Goal: Obtain resource: Download file/media

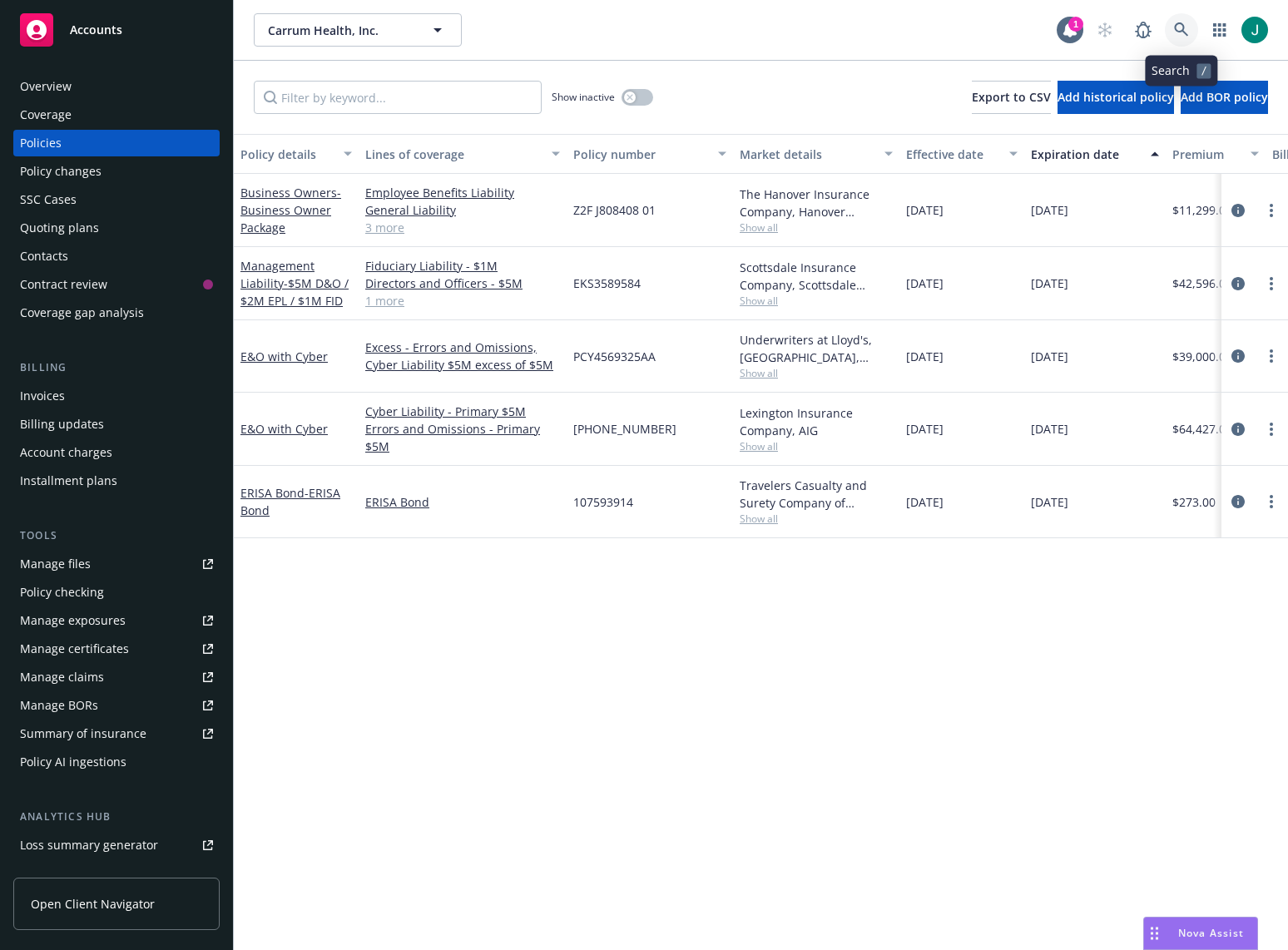
click at [1182, 31] on icon at bounding box center [1181, 30] width 15 height 15
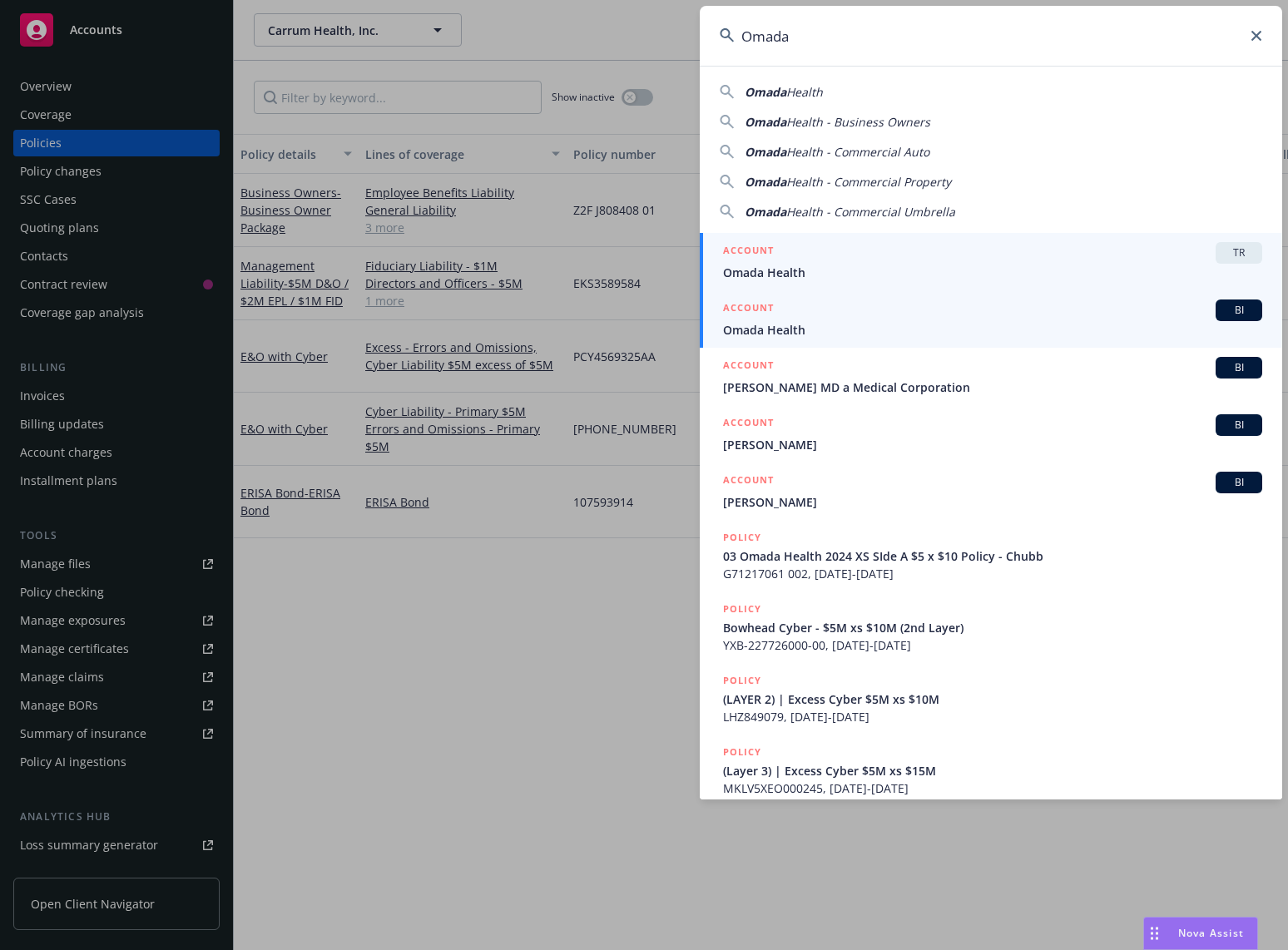
type input "Omada"
click at [820, 321] on span "Omada Health" at bounding box center [992, 329] width 539 height 17
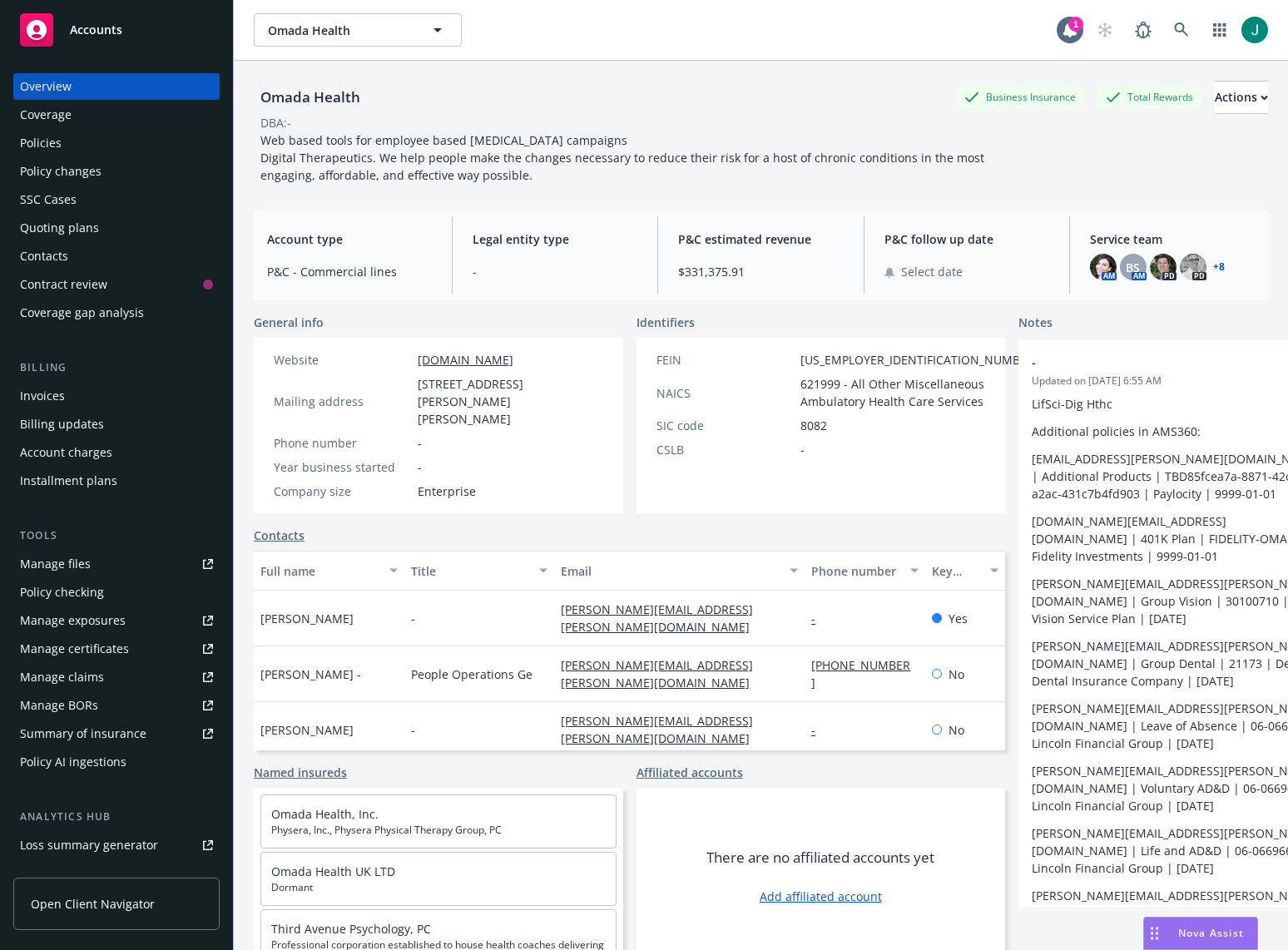
click at [63, 142] on div "Policies" at bounding box center [117, 142] width 193 height 26
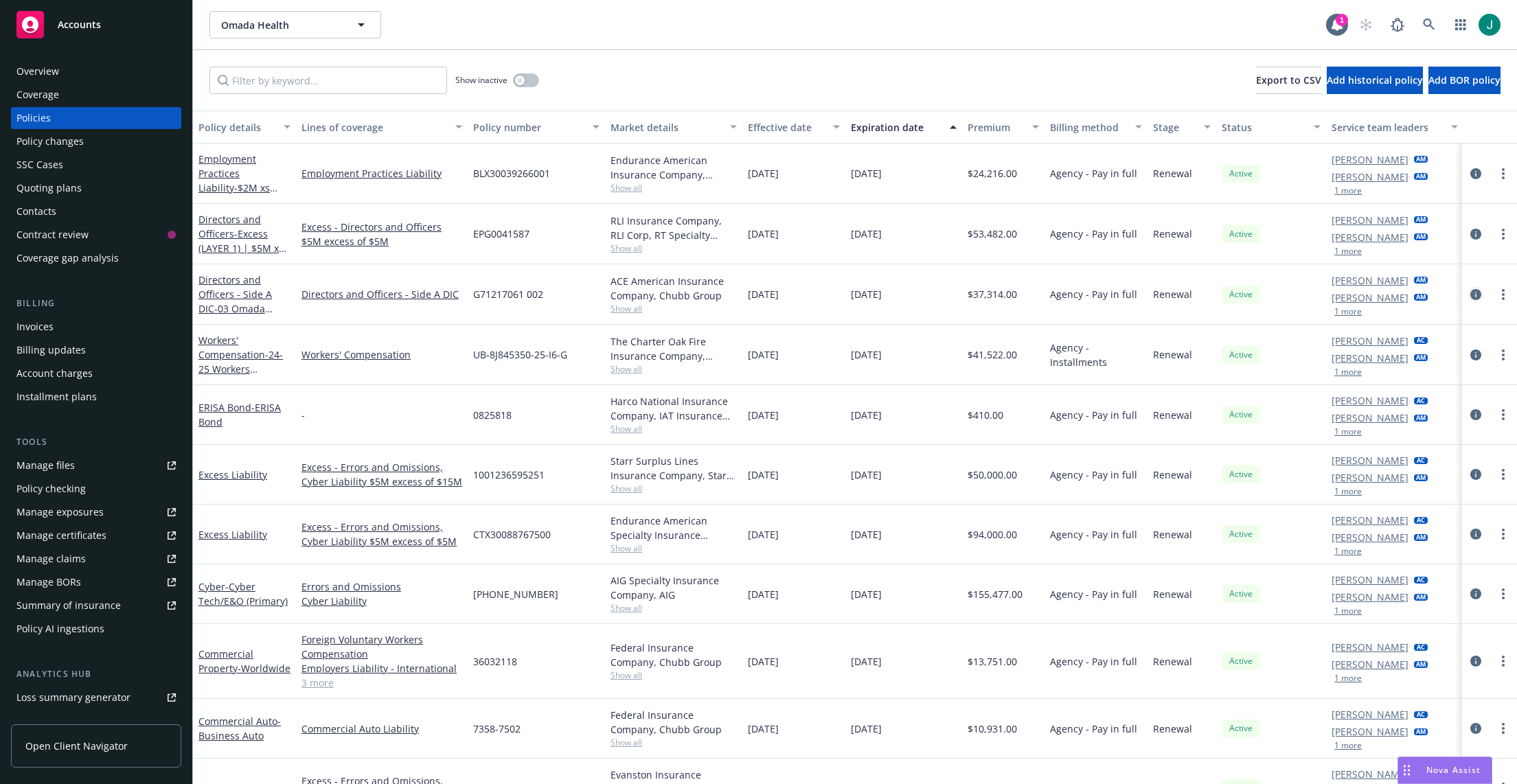
click at [1062, 293] on icon "circleInformation" at bounding box center [1476, 294] width 11 height 11
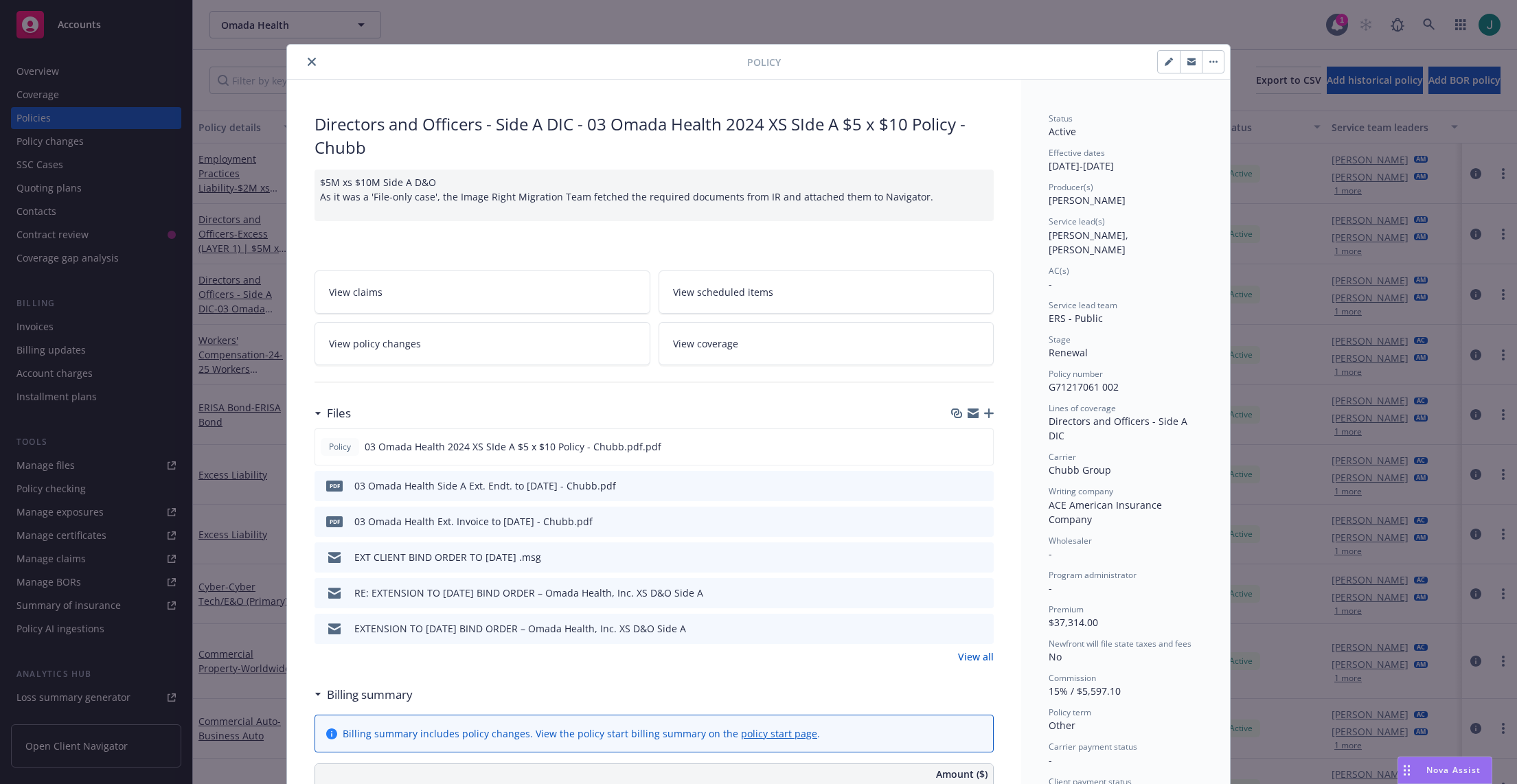
click at [309, 59] on icon "close" at bounding box center [312, 62] width 8 height 8
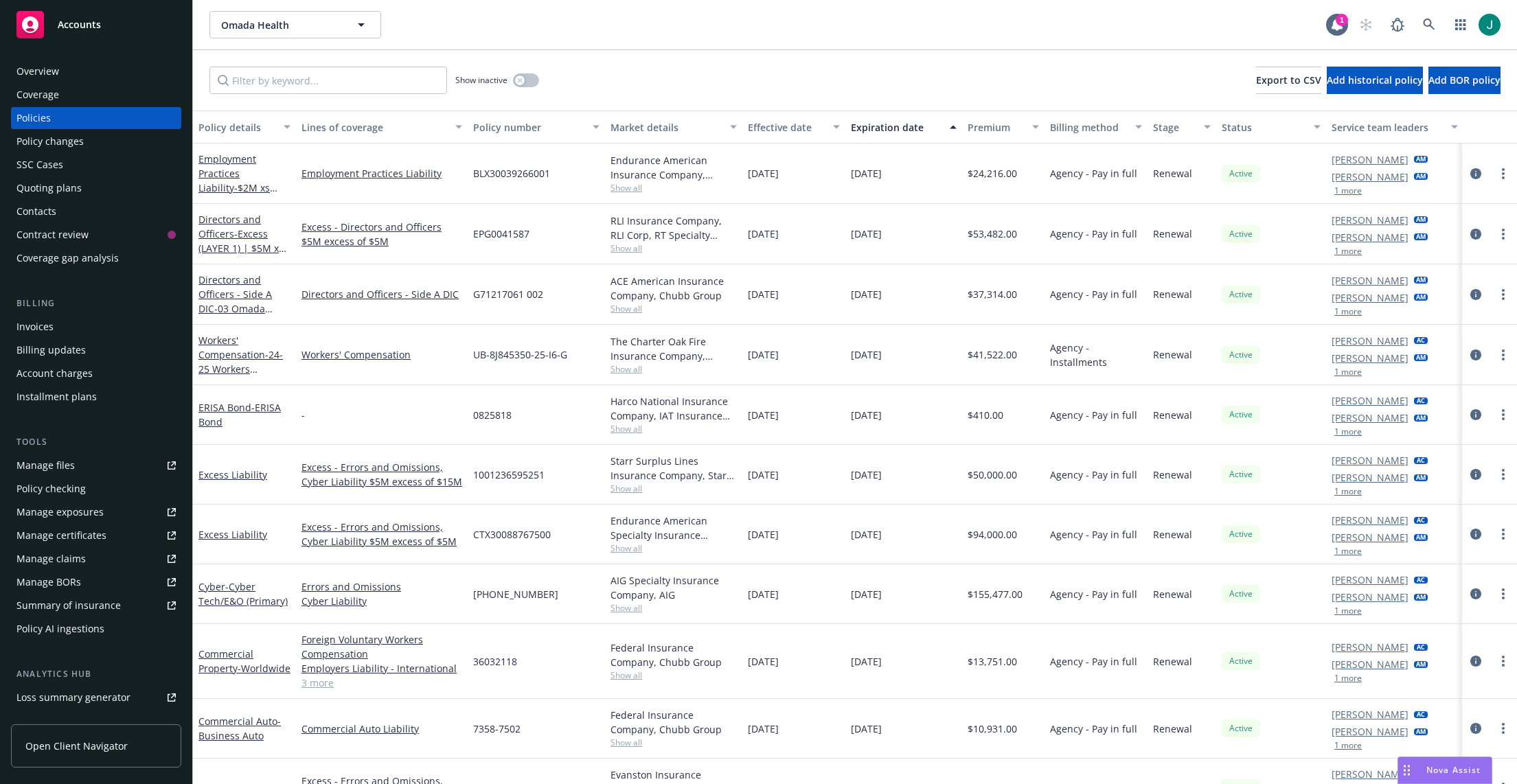
click at [491, 29] on div "Omada Health Omada Health" at bounding box center [767, 25] width 1116 height 27
click at [463, 27] on div "Omada Health Omada Health" at bounding box center [767, 25] width 1116 height 27
click at [569, 216] on div "EPG0041587" at bounding box center [536, 234] width 137 height 60
click at [900, 121] on div "Expiration date" at bounding box center [896, 127] width 90 height 14
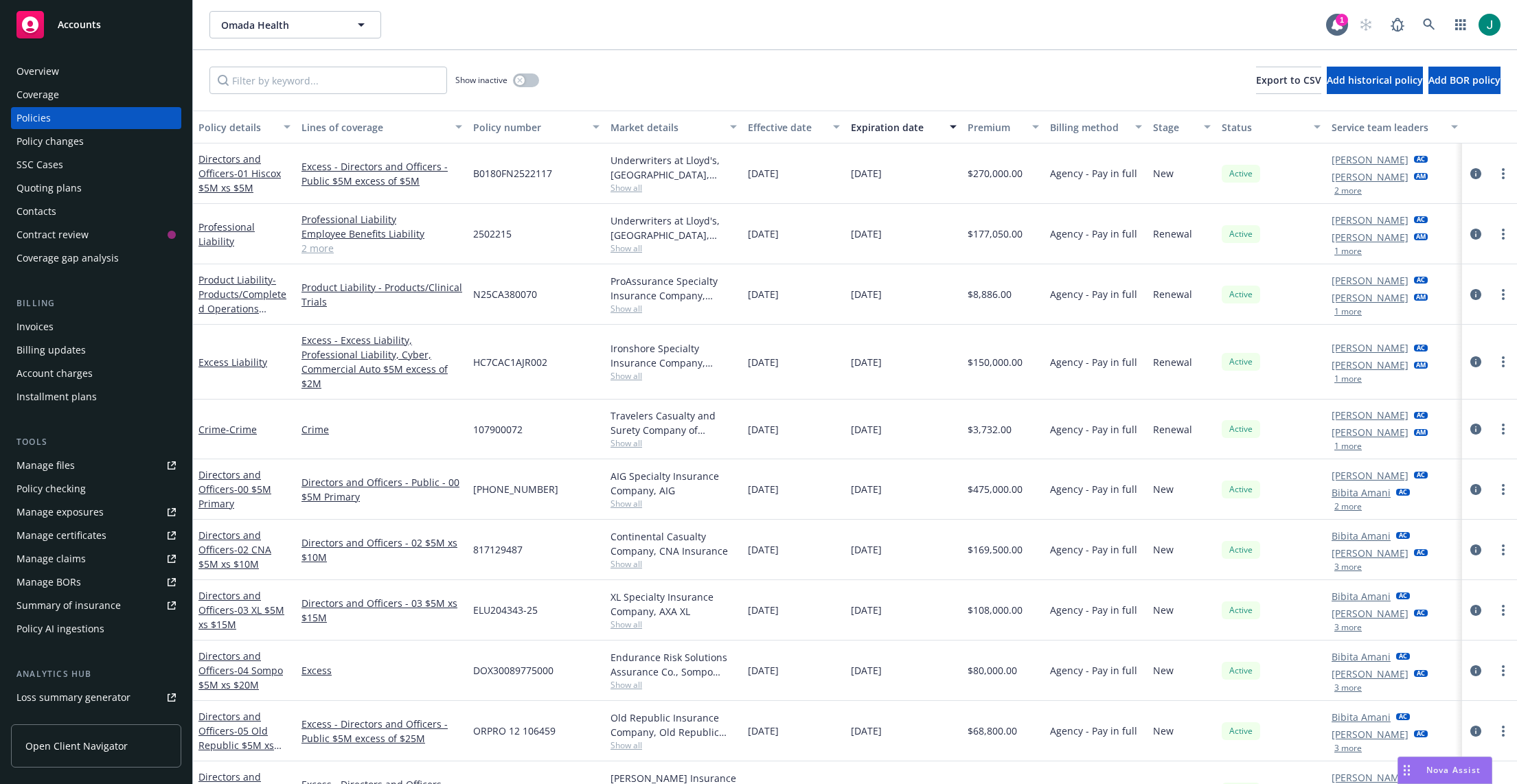
click at [900, 121] on div "Expiration date" at bounding box center [896, 127] width 90 height 14
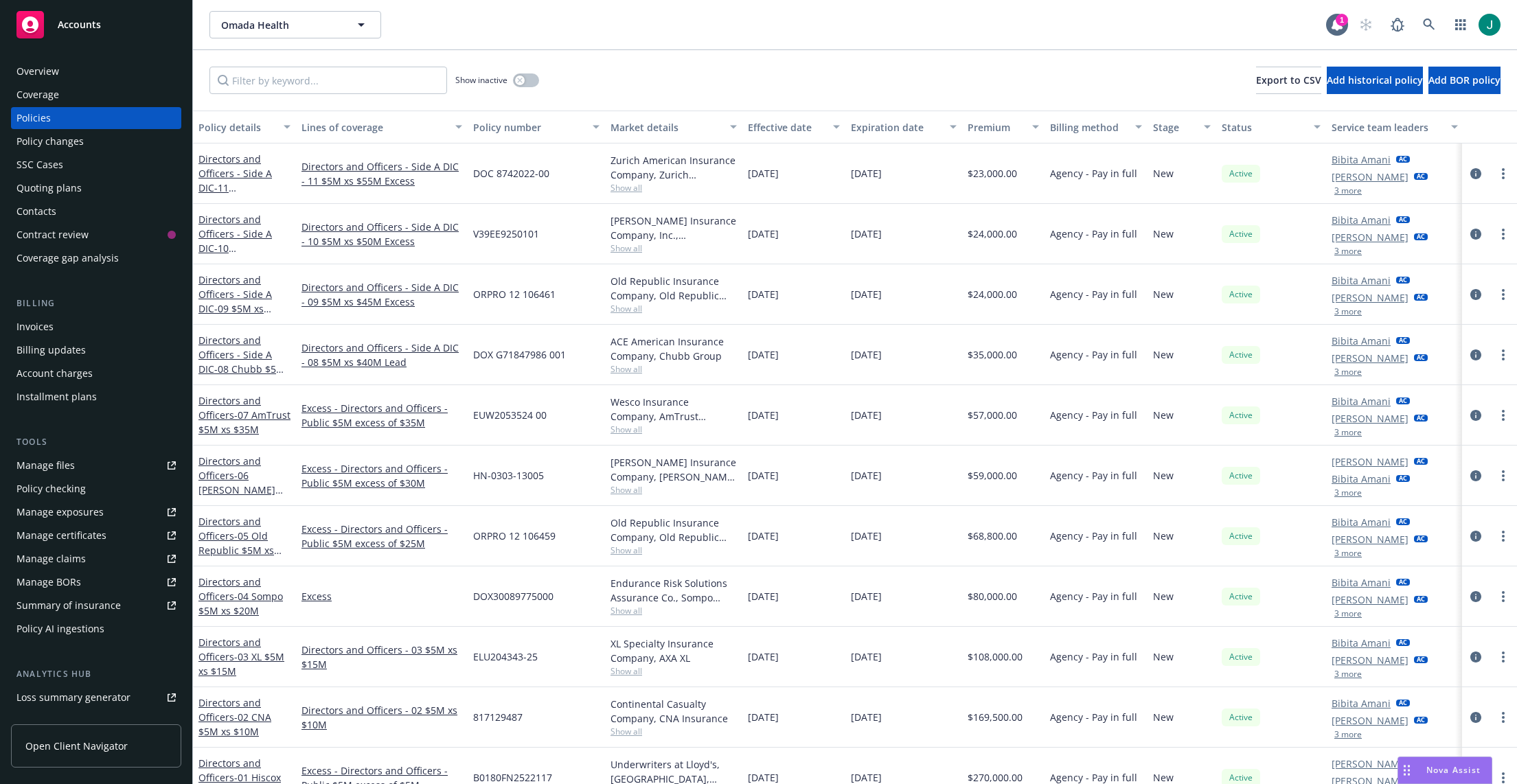
click at [900, 121] on div "Expiration date" at bounding box center [896, 127] width 90 height 14
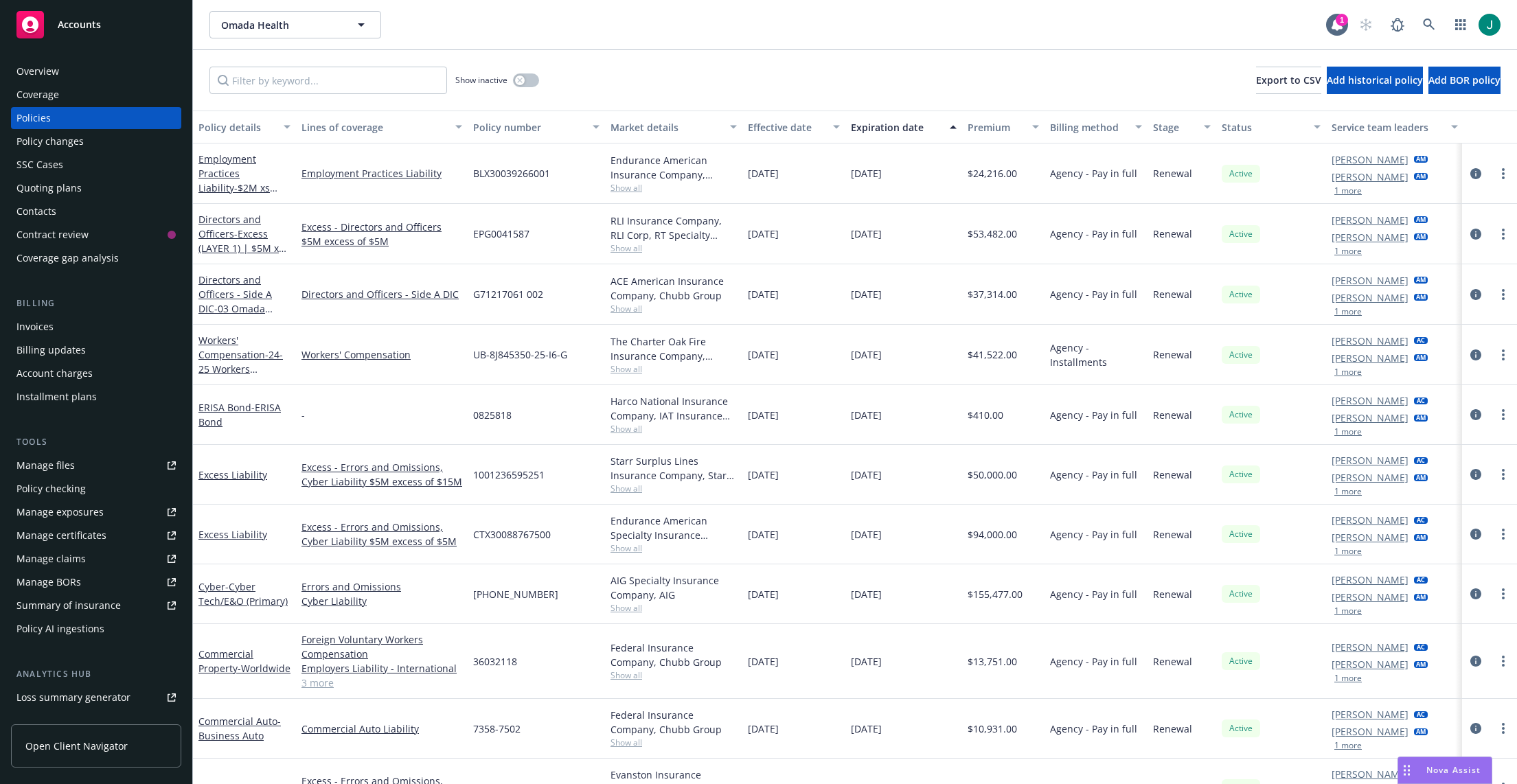
click at [201, 105] on div "Show inactive Export to CSV Add historical policy Add BOR policy" at bounding box center [854, 81] width 1324 height 60
click at [219, 249] on span "- Excess (LAYER 1) | $5M xs $5M D&O" at bounding box center [242, 248] width 88 height 42
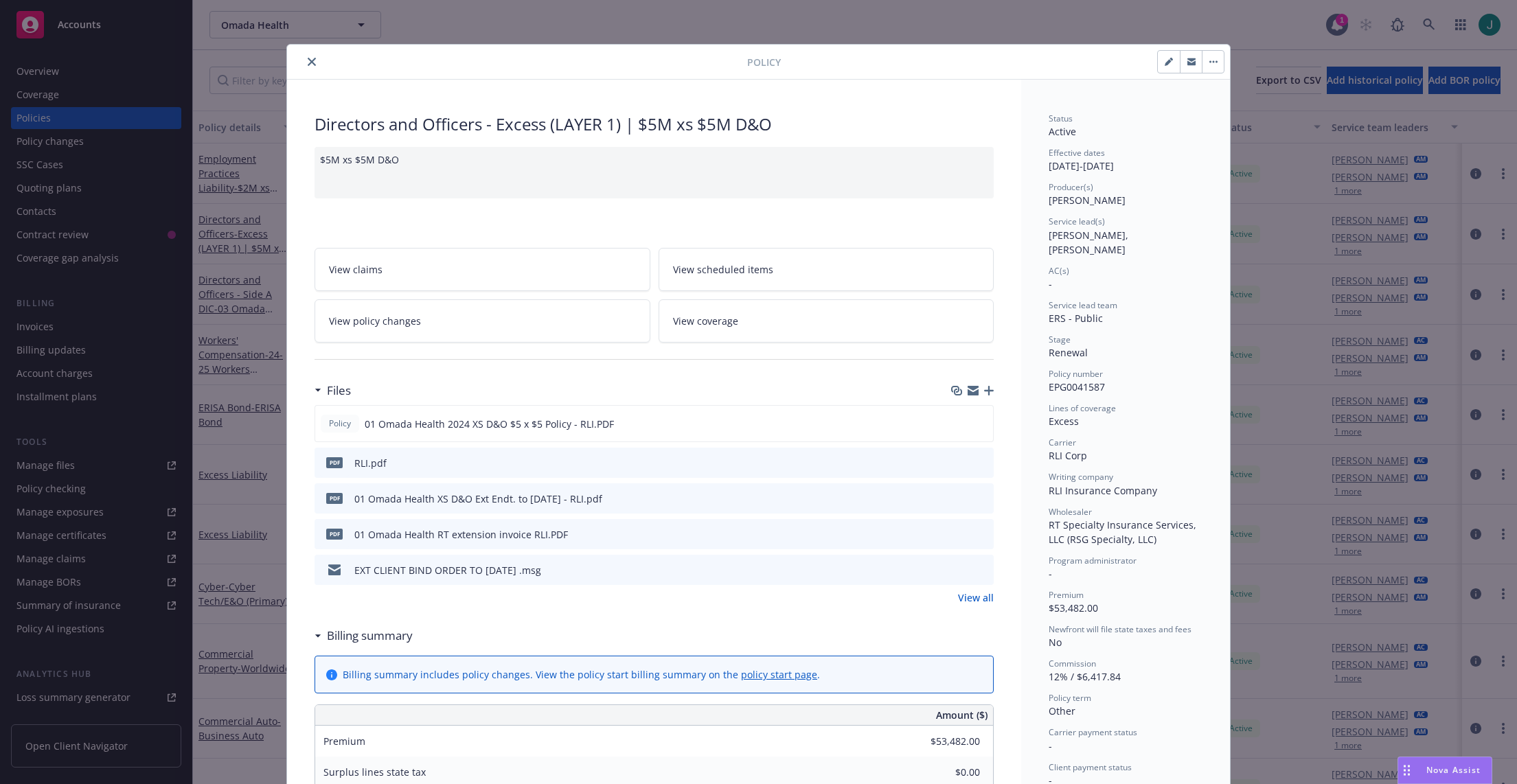
click at [428, 327] on link "View policy changes" at bounding box center [483, 321] width 336 height 43
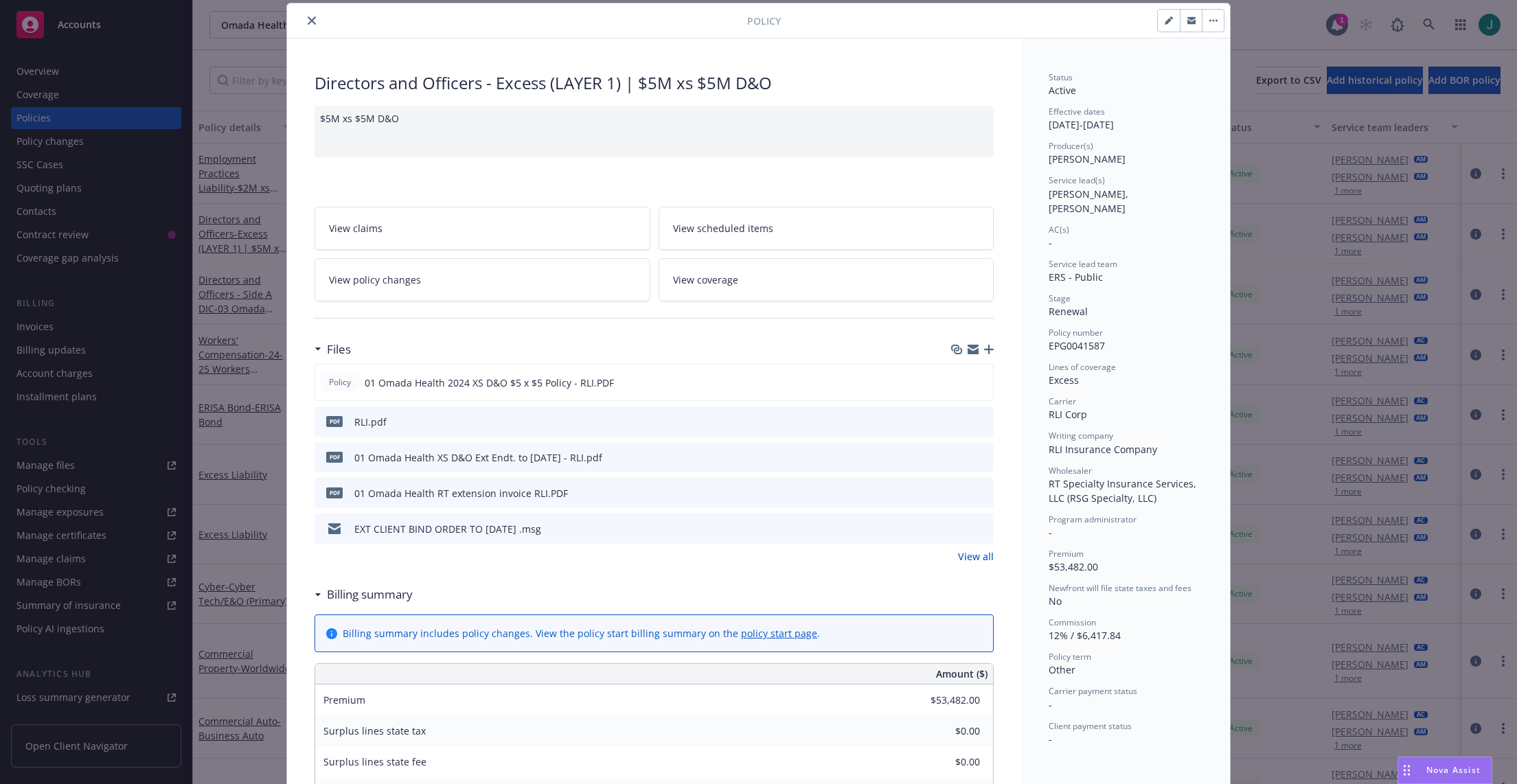
click at [309, 22] on icon "close" at bounding box center [312, 20] width 8 height 8
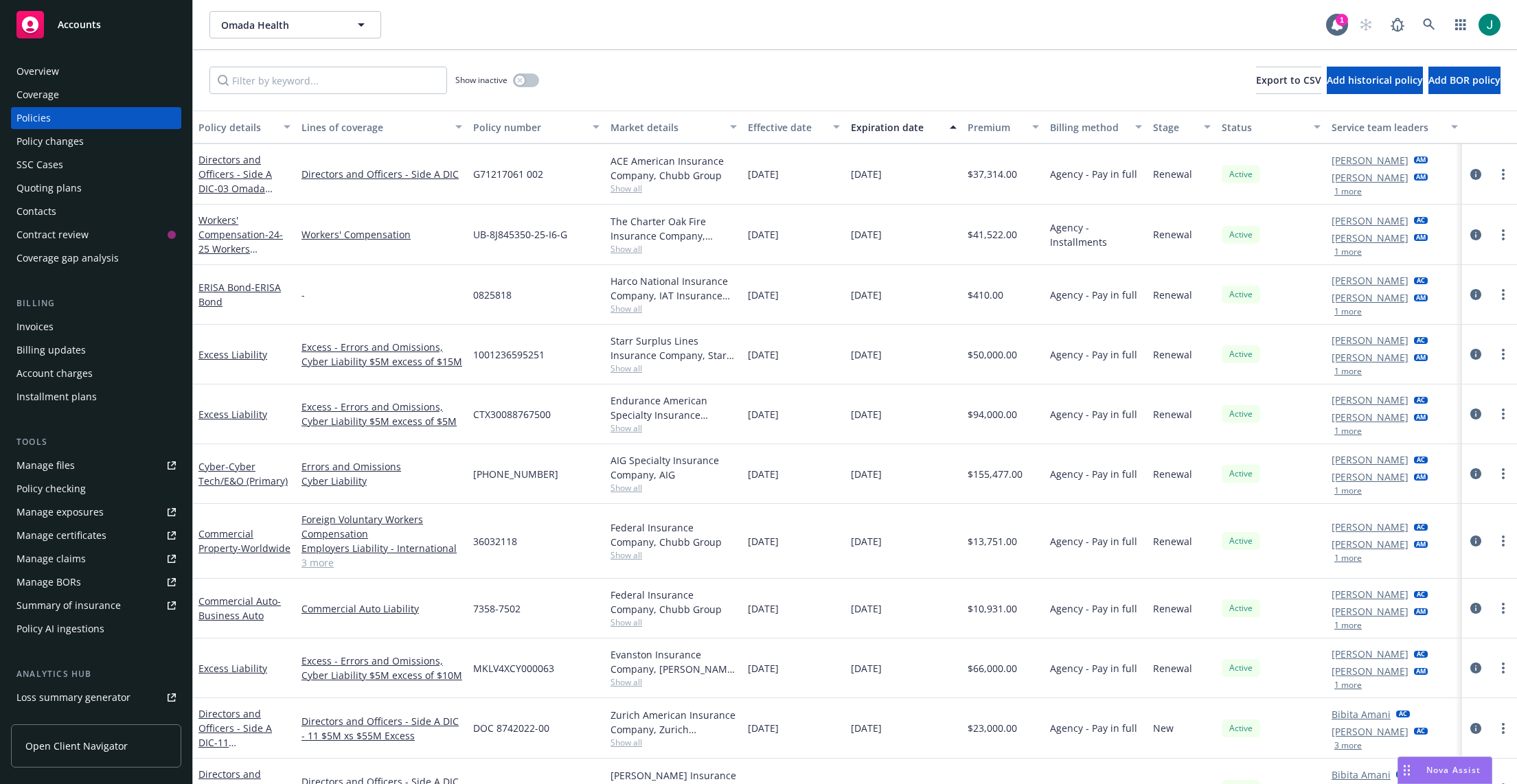
scroll to position [108, 0]
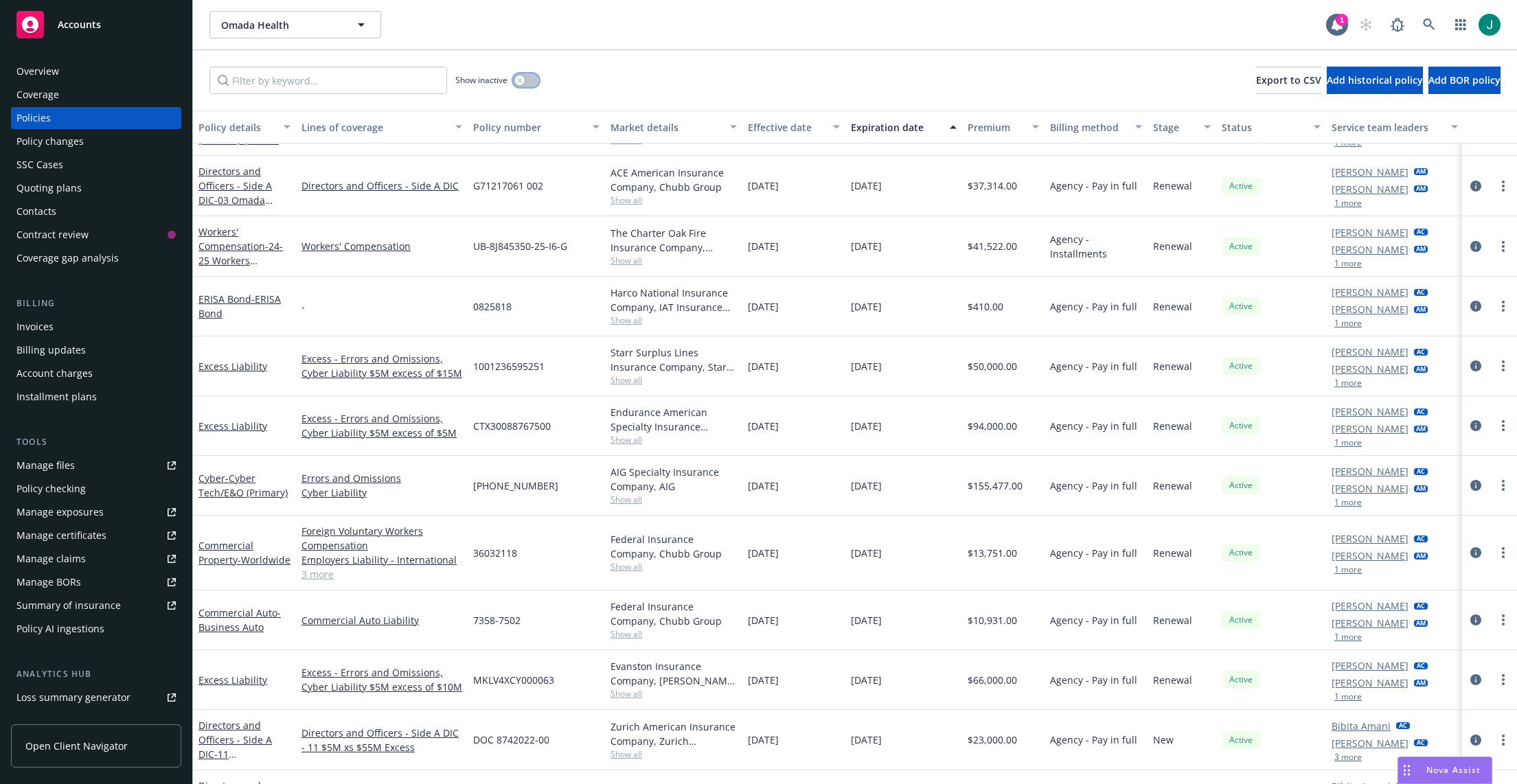
click at [523, 81] on div "button" at bounding box center [519, 80] width 10 height 10
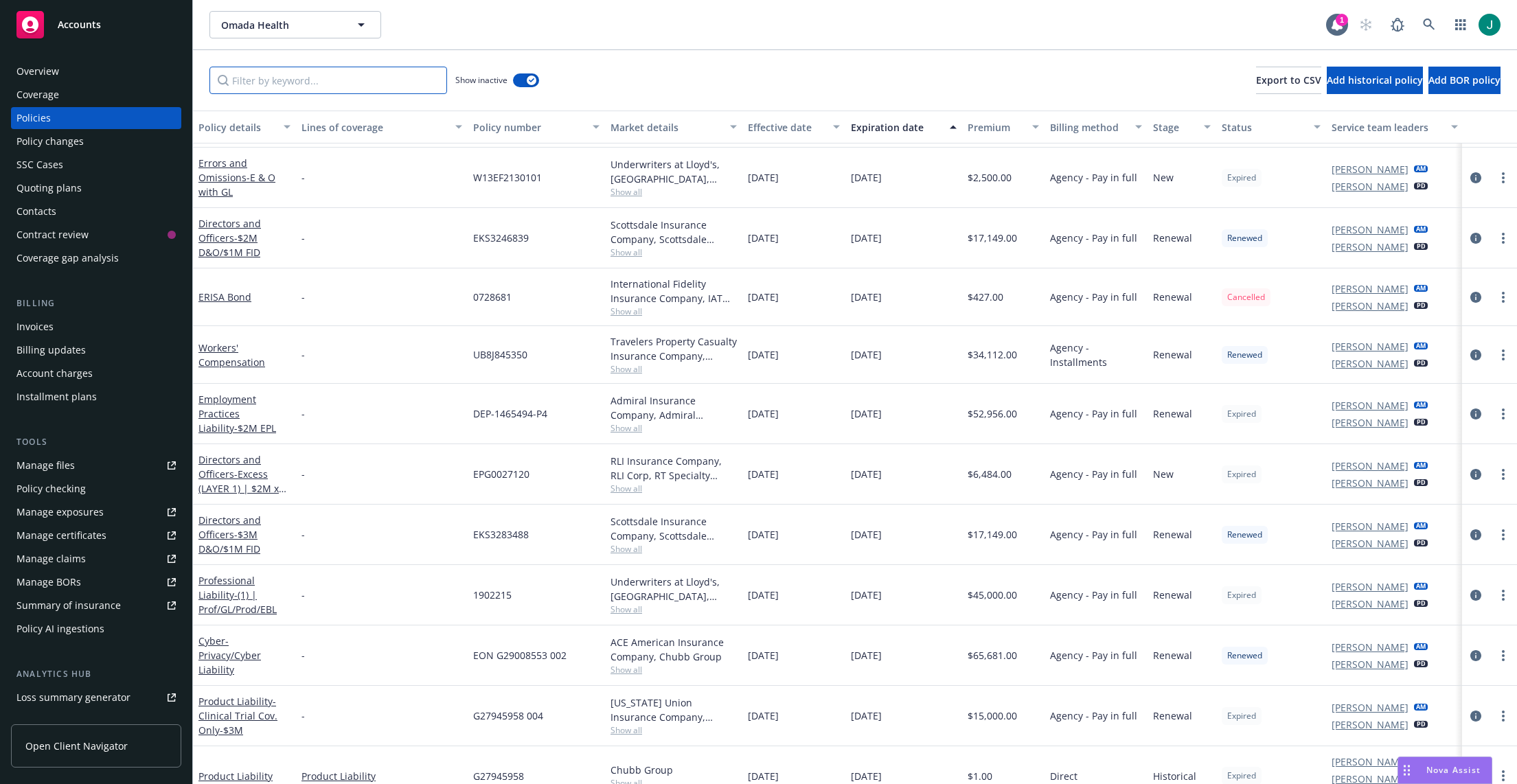
click at [330, 82] on input "Filter by keyword..." at bounding box center [328, 80] width 238 height 27
type input "yen"
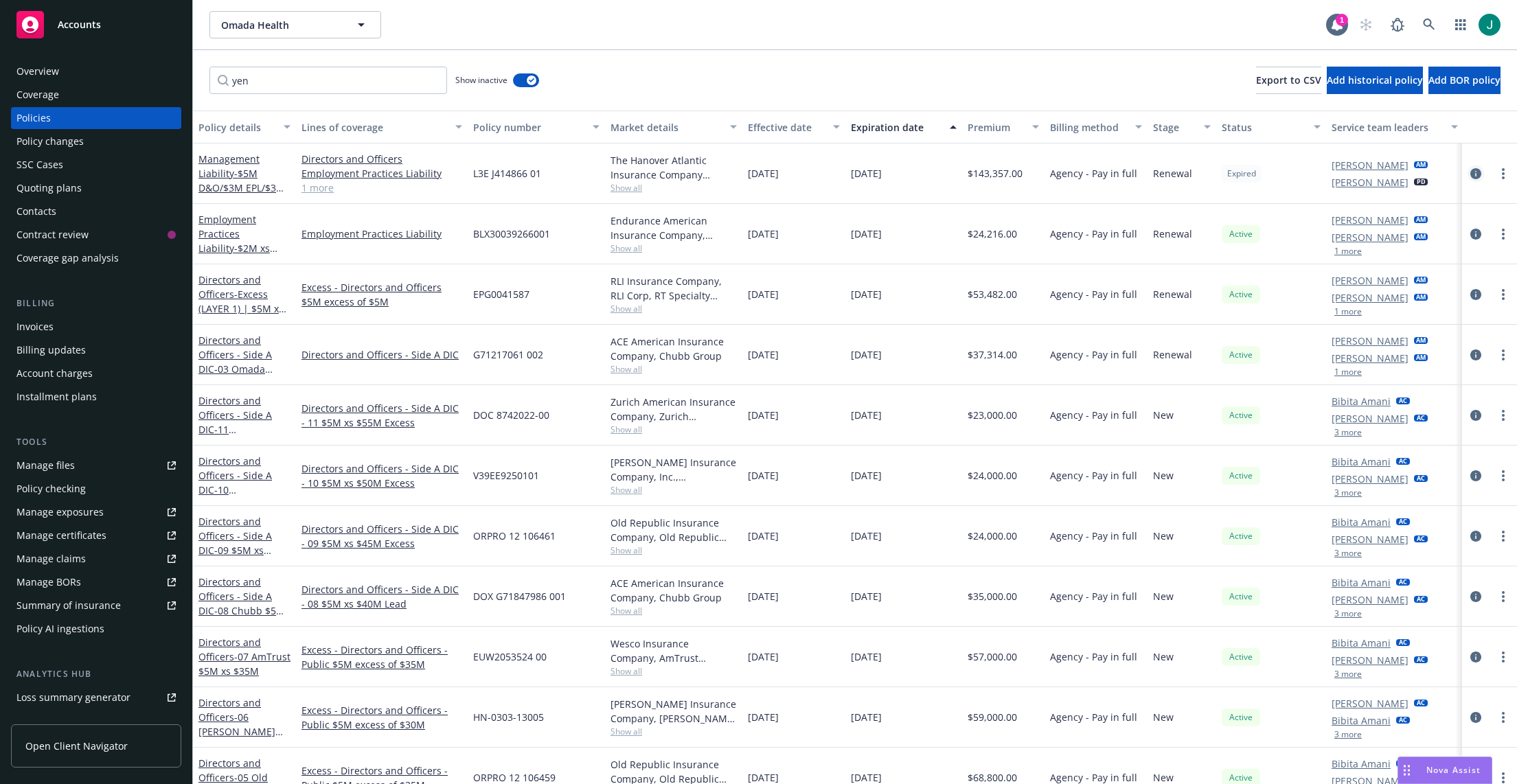
click at [1062, 173] on icon "circleInformation" at bounding box center [1476, 174] width 11 height 11
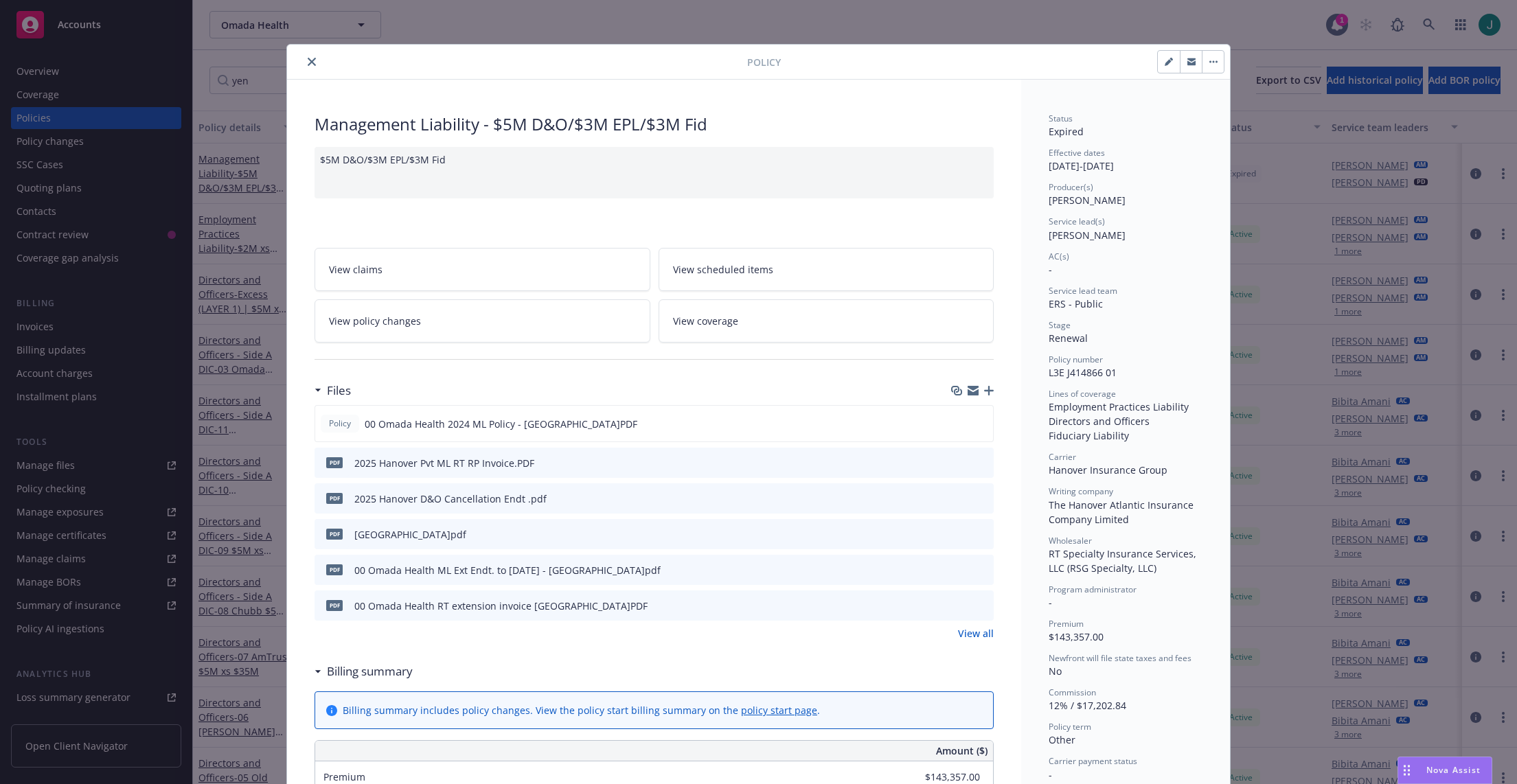
click at [308, 62] on icon "close" at bounding box center [312, 62] width 8 height 8
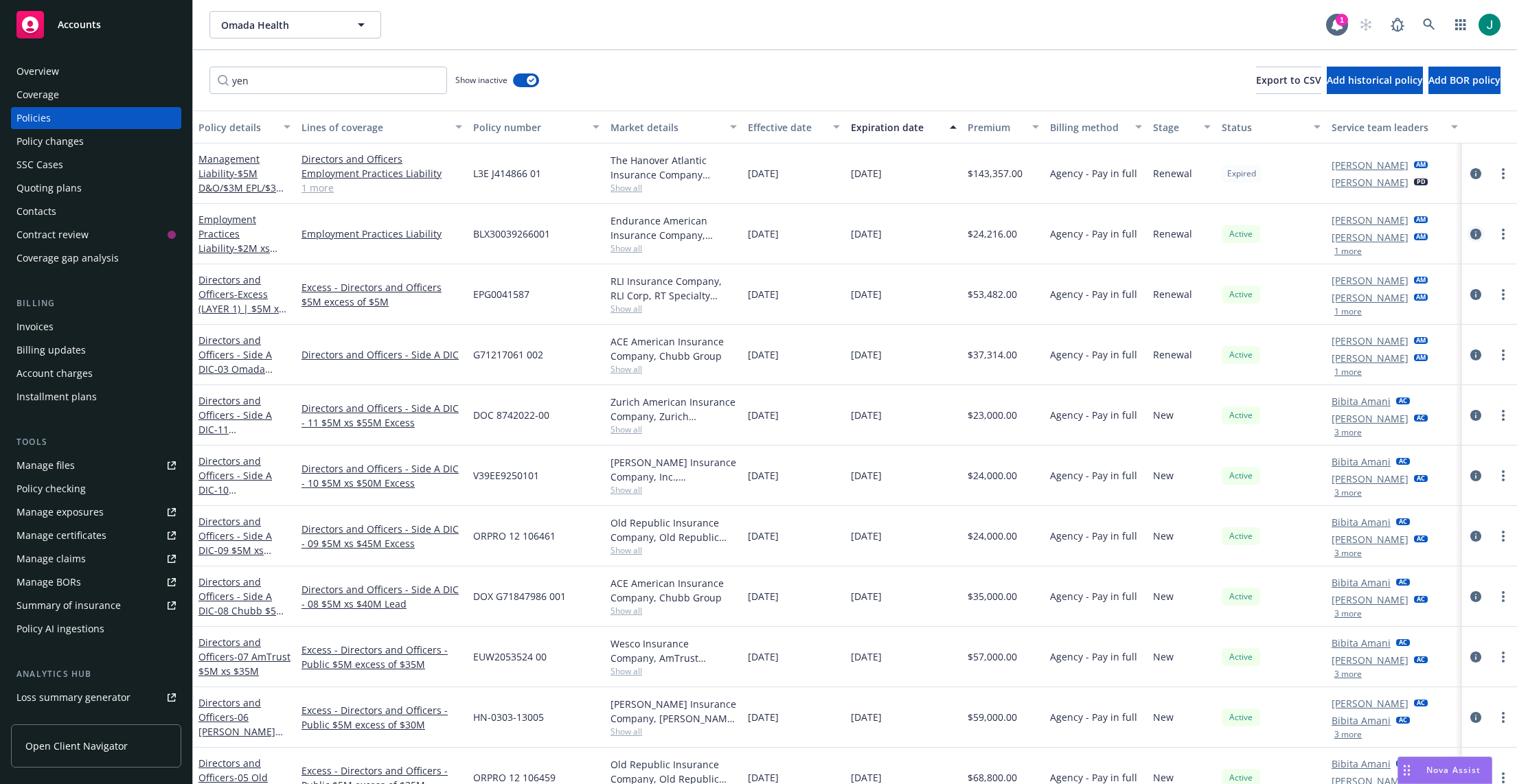
click at [1062, 232] on icon "circleInformation" at bounding box center [1476, 234] width 11 height 11
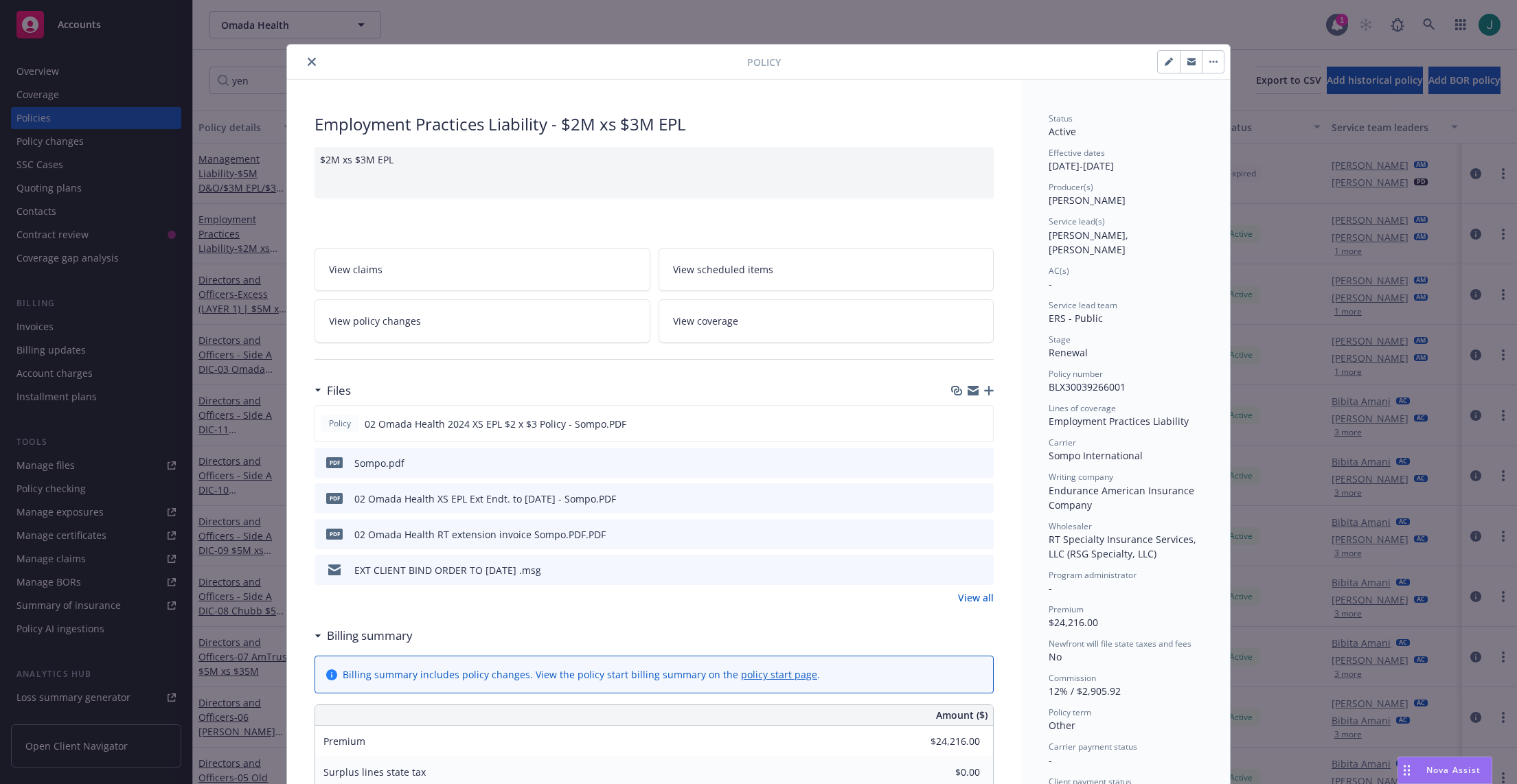
click at [976, 600] on link "View all" at bounding box center [976, 597] width 35 height 14
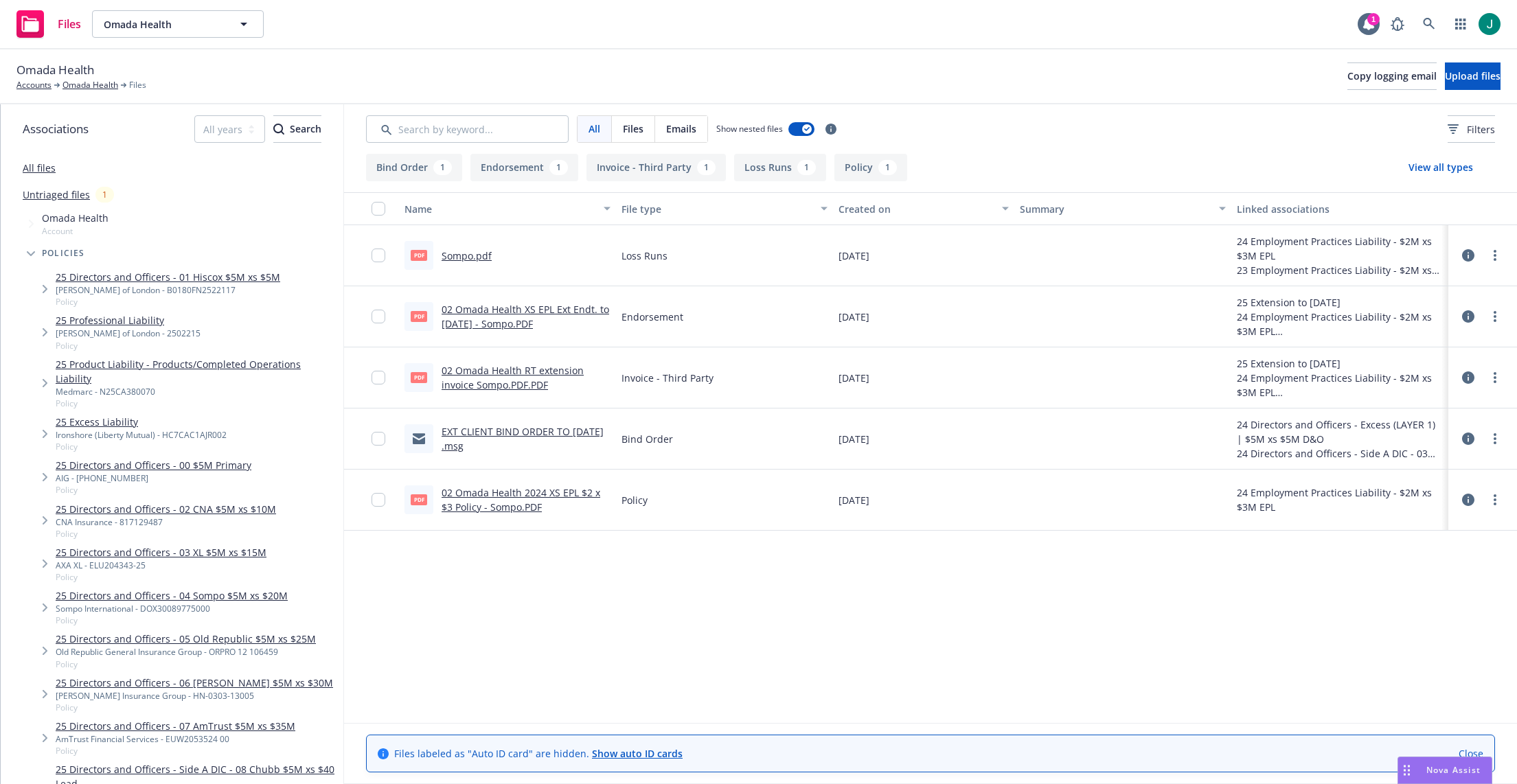
click at [493, 543] on div "Name File type Created on Summary Linked associations pdf Sompo.pdf Loss Runs […" at bounding box center [931, 457] width 1173 height 530
click at [459, 254] on link "Sompo.pdf" at bounding box center [467, 255] width 50 height 13
click at [561, 568] on div "Name File type Created on Summary Linked associations pdf Sompo.pdf Loss Runs […" at bounding box center [931, 457] width 1173 height 530
